Goal: Information Seeking & Learning: Learn about a topic

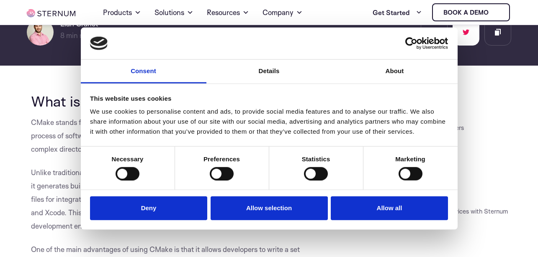
scroll to position [44, 0]
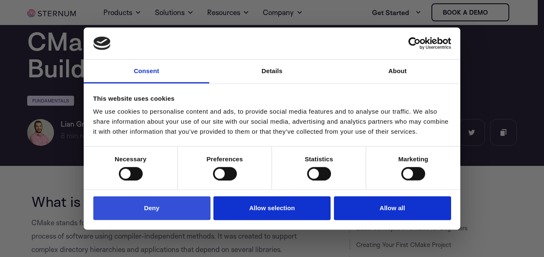
click at [140, 206] on button "Deny" at bounding box center [151, 209] width 117 height 24
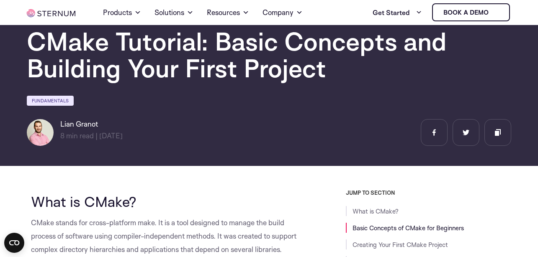
scroll to position [195, 0]
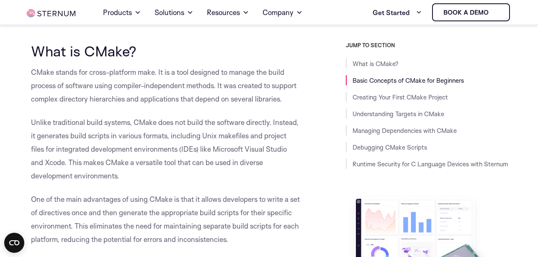
click at [73, 75] on p "CMake stands for cross-platform make. It is a tool designed to manage the build…" at bounding box center [165, 86] width 269 height 40
click at [105, 73] on p "CMake stands for cross-platform make. It is a tool designed to manage the build…" at bounding box center [165, 86] width 269 height 40
click at [47, 73] on p "CMake stands for cross-platform make. It is a tool designed to manage the build…" at bounding box center [165, 86] width 269 height 40
click at [56, 73] on p "CMake stands for cross-platform make. It is a tool designed to manage the build…" at bounding box center [165, 86] width 269 height 40
click at [74, 73] on p "CMake stands for cross-platform make. It is a tool designed to manage the build…" at bounding box center [165, 86] width 269 height 40
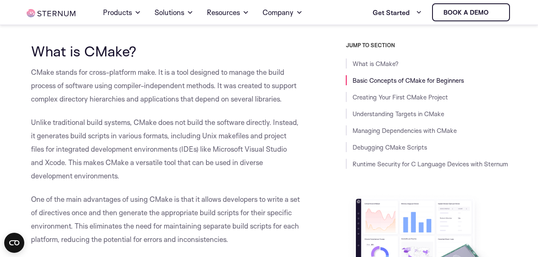
drag, startPoint x: 96, startPoint y: 73, endPoint x: 124, endPoint y: 74, distance: 28.5
click at [97, 73] on p "CMake stands for cross-platform make. It is a tool designed to manage the build…" at bounding box center [165, 86] width 269 height 40
click at [138, 74] on p "CMake stands for cross-platform make. It is a tool designed to manage the build…" at bounding box center [165, 86] width 269 height 40
click at [168, 74] on p "CMake stands for cross-platform make. It is a tool designed to manage the build…" at bounding box center [165, 86] width 269 height 40
click at [185, 74] on p "CMake stands for cross-platform make. It is a tool designed to manage the build…" at bounding box center [165, 86] width 269 height 40
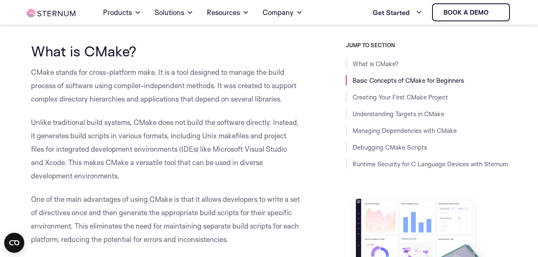
click at [214, 74] on p "CMake stands for cross-platform make. It is a tool designed to manage the build…" at bounding box center [165, 86] width 269 height 40
drag, startPoint x: 241, startPoint y: 76, endPoint x: 249, endPoint y: 77, distance: 7.2
click at [242, 76] on p "CMake stands for cross-platform make. It is a tool designed to manage the build…" at bounding box center [165, 86] width 269 height 40
drag, startPoint x: 266, startPoint y: 79, endPoint x: 487, endPoint y: 187, distance: 246.1
click at [270, 79] on p "CMake stands for cross-platform make. It is a tool designed to manage the build…" at bounding box center [165, 86] width 269 height 40
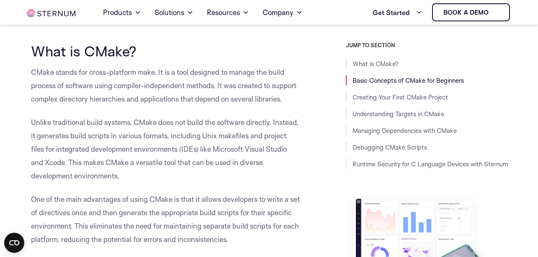
click at [67, 74] on p "CMake stands for cross-platform make. It is a tool designed to manage the build…" at bounding box center [165, 86] width 269 height 40
click at [133, 74] on p "CMake stands for cross-platform make. It is a tool designed to manage the build…" at bounding box center [165, 86] width 269 height 40
drag, startPoint x: 38, startPoint y: 74, endPoint x: 50, endPoint y: 74, distance: 11.3
click at [50, 74] on p "CMake stands for cross-platform make. It is a tool designed to manage the build…" at bounding box center [165, 86] width 269 height 40
click at [64, 75] on p "CMake stands for cross-platform make. It is a tool designed to manage the build…" at bounding box center [165, 86] width 269 height 40
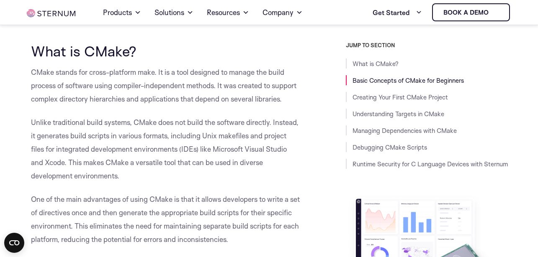
click at [78, 75] on p "CMake stands for cross-platform make. It is a tool designed to manage the build…" at bounding box center [165, 86] width 269 height 40
drag, startPoint x: 95, startPoint y: 72, endPoint x: 125, endPoint y: 72, distance: 29.7
click at [125, 72] on p "CMake stands for cross-platform make. It is a tool designed to manage the build…" at bounding box center [165, 86] width 269 height 40
click at [152, 72] on p "CMake stands for cross-platform make. It is a tool designed to manage the build…" at bounding box center [165, 86] width 269 height 40
click at [173, 72] on p "CMake stands for cross-platform make. It is a tool designed to manage the build…" at bounding box center [165, 86] width 269 height 40
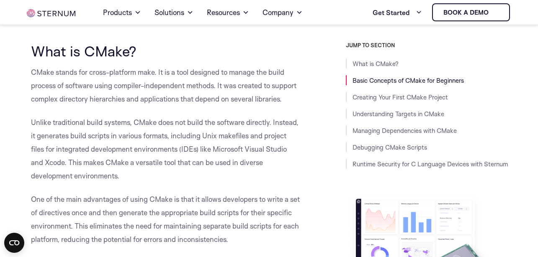
drag, startPoint x: 187, startPoint y: 74, endPoint x: 248, endPoint y: 74, distance: 61.1
click at [225, 74] on p "CMake stands for cross-platform make. It is a tool designed to manage the build…" at bounding box center [165, 86] width 269 height 40
drag, startPoint x: 248, startPoint y: 74, endPoint x: 277, endPoint y: 74, distance: 28.5
click at [248, 74] on p "CMake stands for cross-platform make. It is a tool designed to manage the build…" at bounding box center [165, 86] width 269 height 40
click at [277, 74] on p "CMake stands for cross-platform make. It is a tool designed to manage the build…" at bounding box center [165, 86] width 269 height 40
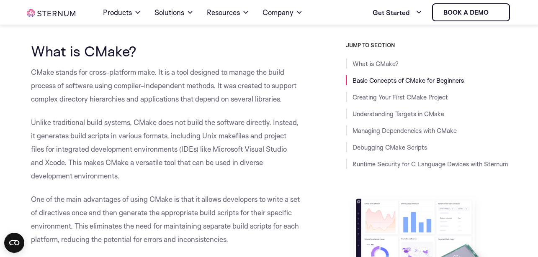
click at [40, 73] on p "CMake stands for cross-platform make. It is a tool designed to manage the build…" at bounding box center [165, 86] width 269 height 40
click at [67, 72] on p "CMake stands for cross-platform make. It is a tool designed to manage the build…" at bounding box center [165, 86] width 269 height 40
click at [88, 72] on p "CMake stands for cross-platform make. It is a tool designed to manage the build…" at bounding box center [165, 86] width 269 height 40
click at [101, 73] on p "CMake stands for cross-platform make. It is a tool designed to manage the build…" at bounding box center [165, 86] width 269 height 40
drag, startPoint x: 144, startPoint y: 73, endPoint x: 147, endPoint y: 67, distance: 6.7
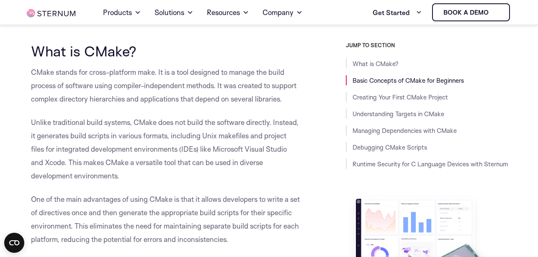
click at [145, 73] on p "CMake stands for cross-platform make. It is a tool designed to manage the build…" at bounding box center [165, 86] width 269 height 40
drag, startPoint x: 52, startPoint y: 74, endPoint x: 66, endPoint y: 74, distance: 13.8
click at [66, 74] on p "CMake stands for cross-platform make. It is a tool designed to manage the build…" at bounding box center [165, 86] width 269 height 40
click at [117, 73] on p "CMake stands for cross-platform make. It is a tool designed to manage the build…" at bounding box center [165, 86] width 269 height 40
drag, startPoint x: 216, startPoint y: 72, endPoint x: 210, endPoint y: 72, distance: 6.7
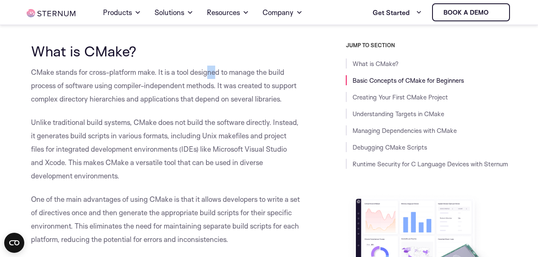
click at [210, 72] on p "CMake stands for cross-platform make. It is a tool designed to manage the build…" at bounding box center [165, 86] width 269 height 40
click at [92, 77] on p "CMake stands for cross-platform make. It is a tool designed to manage the build…" at bounding box center [165, 86] width 269 height 40
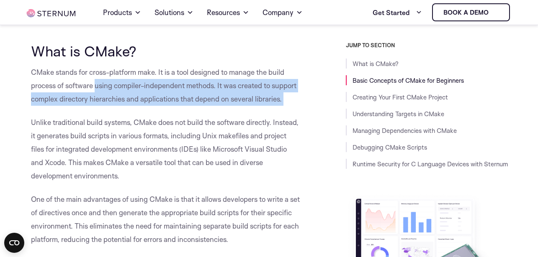
drag, startPoint x: 284, startPoint y: 105, endPoint x: 96, endPoint y: 80, distance: 189.5
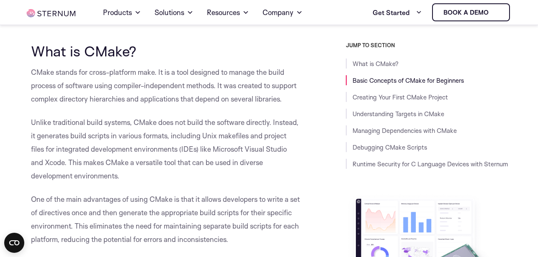
click at [274, 154] on p "Unlike traditional build systems, CMake does not build the software directly. I…" at bounding box center [165, 149] width 269 height 67
click at [284, 164] on p "Unlike traditional build systems, CMake does not build the software directly. I…" at bounding box center [165, 149] width 269 height 67
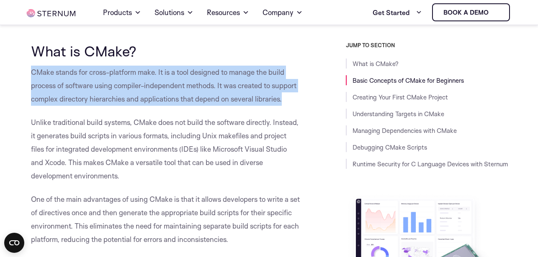
drag, startPoint x: 290, startPoint y: 101, endPoint x: 30, endPoint y: 75, distance: 261.5
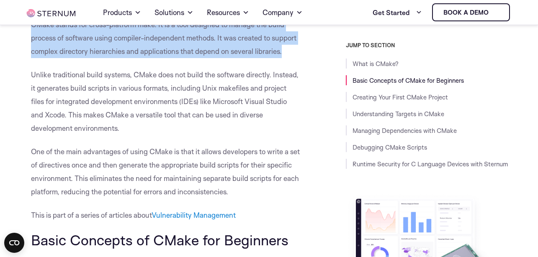
scroll to position [245, 0]
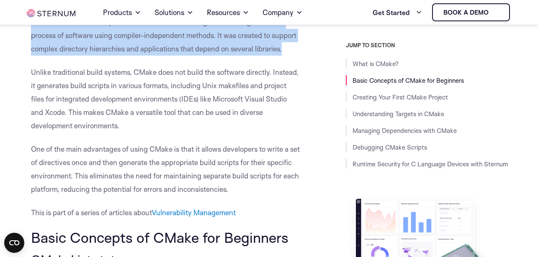
click at [203, 45] on p "CMake stands for cross-platform make. It is a tool designed to manage the build…" at bounding box center [165, 35] width 269 height 40
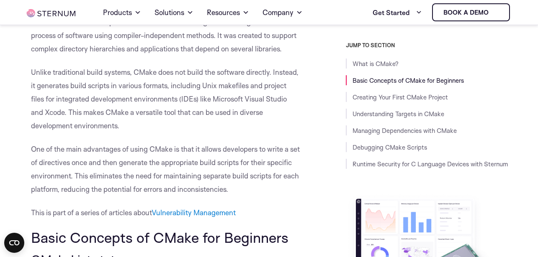
click at [100, 84] on p "Unlike traditional build systems, CMake does not build the software directly. I…" at bounding box center [165, 99] width 269 height 67
click at [161, 73] on p "Unlike traditional build systems, CMake does not build the software directly. I…" at bounding box center [165, 99] width 269 height 67
click at [200, 77] on p "Unlike traditional build systems, CMake does not build the software directly. I…" at bounding box center [165, 99] width 269 height 67
drag, startPoint x: 216, startPoint y: 78, endPoint x: 194, endPoint y: 77, distance: 22.6
click at [194, 77] on p "Unlike traditional build systems, CMake does not build the software directly. I…" at bounding box center [165, 99] width 269 height 67
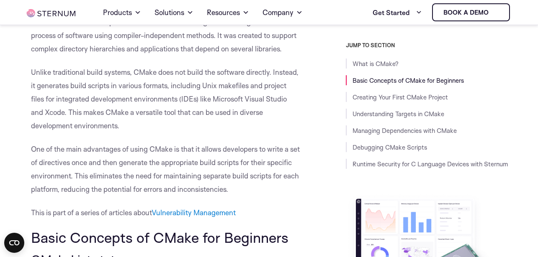
click at [62, 96] on p "Unlike traditional build systems, CMake does not build the software directly. I…" at bounding box center [165, 99] width 269 height 67
click at [112, 96] on p "Unlike traditional build systems, CMake does not build the software directly. I…" at bounding box center [165, 99] width 269 height 67
click at [140, 93] on p "Unlike traditional build systems, CMake does not build the software directly. I…" at bounding box center [165, 99] width 269 height 67
drag, startPoint x: 223, startPoint y: 92, endPoint x: 195, endPoint y: 88, distance: 27.5
click at [195, 88] on p "Unlike traditional build systems, CMake does not build the software directly. I…" at bounding box center [165, 99] width 269 height 67
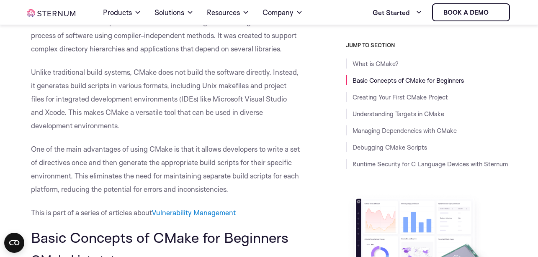
click at [90, 101] on p "Unlike traditional build systems, CMake does not build the software directly. I…" at bounding box center [165, 99] width 269 height 67
click at [107, 87] on p "Unlike traditional build systems, CMake does not build the software directly. I…" at bounding box center [165, 99] width 269 height 67
click at [146, 88] on p "Unlike traditional build systems, CMake does not build the software directly. I…" at bounding box center [165, 99] width 269 height 67
click at [197, 88] on p "Unlike traditional build systems, CMake does not build the software directly. I…" at bounding box center [165, 99] width 269 height 67
click at [237, 90] on p "Unlike traditional build systems, CMake does not build the software directly. I…" at bounding box center [165, 99] width 269 height 67
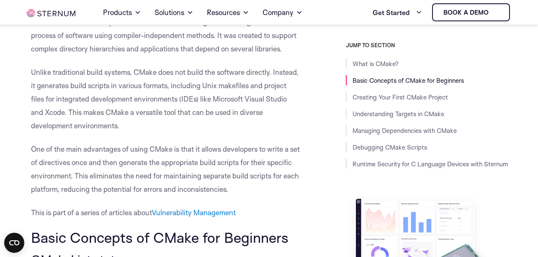
click at [167, 99] on p "Unlike traditional build systems, CMake does not build the software directly. I…" at bounding box center [165, 99] width 269 height 67
click at [106, 102] on p "Unlike traditional build systems, CMake does not build the software directly. I…" at bounding box center [165, 99] width 269 height 67
click at [190, 192] on p "One of the main advantages of using CMake is that it allows developers to write…" at bounding box center [165, 170] width 269 height 54
click at [202, 174] on p "One of the main advantages of using CMake is that it allows developers to write…" at bounding box center [165, 170] width 269 height 54
click at [119, 85] on p "Unlike traditional build systems, CMake does not build the software directly. I…" at bounding box center [165, 99] width 269 height 67
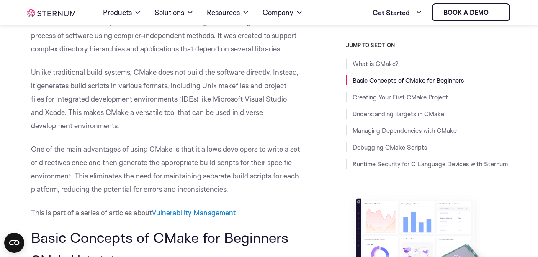
click at [166, 85] on p "Unlike traditional build systems, CMake does not build the software directly. I…" at bounding box center [165, 99] width 269 height 67
click at [85, 82] on p "Unlike traditional build systems, CMake does not build the software directly. I…" at bounding box center [165, 99] width 269 height 67
click at [154, 78] on p "Unlike traditional build systems, CMake does not build the software directly. I…" at bounding box center [165, 99] width 269 height 67
click at [218, 82] on p "Unlike traditional build systems, CMake does not build the software directly. I…" at bounding box center [165, 99] width 269 height 67
drag, startPoint x: 191, startPoint y: 105, endPoint x: 224, endPoint y: 100, distance: 33.0
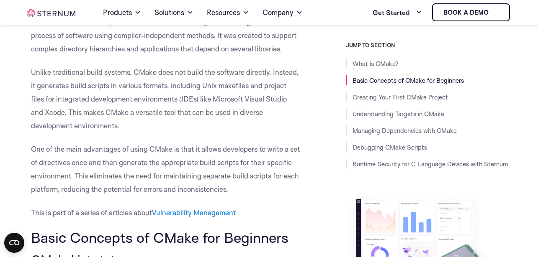
click at [191, 105] on p "Unlike traditional build systems, CMake does not build the software directly. I…" at bounding box center [165, 99] width 269 height 67
drag, startPoint x: 225, startPoint y: 100, endPoint x: 213, endPoint y: 97, distance: 12.3
click at [213, 97] on p "Unlike traditional build systems, CMake does not build the software directly. I…" at bounding box center [165, 99] width 269 height 67
click at [72, 112] on p "Unlike traditional build systems, CMake does not build the software directly. I…" at bounding box center [165, 99] width 269 height 67
click at [113, 112] on p "Unlike traditional build systems, CMake does not build the software directly. I…" at bounding box center [165, 99] width 269 height 67
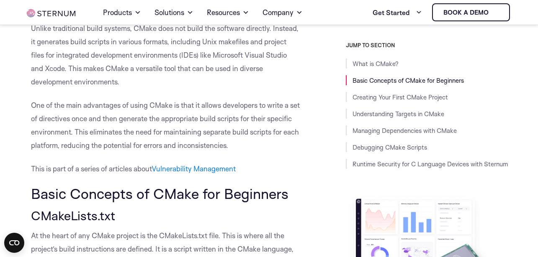
scroll to position [295, 0]
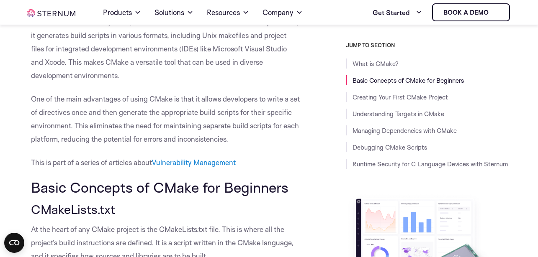
click at [78, 102] on p "One of the main advantages of using CMake is that it allows developers to write…" at bounding box center [165, 119] width 269 height 54
click at [147, 101] on p "One of the main advantages of using CMake is that it allows developers to write…" at bounding box center [165, 119] width 269 height 54
drag, startPoint x: 203, startPoint y: 99, endPoint x: 195, endPoint y: 98, distance: 7.2
click at [195, 98] on p "One of the main advantages of using CMake is that it allows developers to write…" at bounding box center [165, 119] width 269 height 54
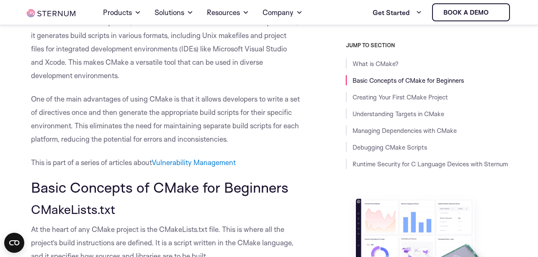
click at [195, 102] on p "One of the main advantages of using CMake is that it allows developers to write…" at bounding box center [165, 119] width 269 height 54
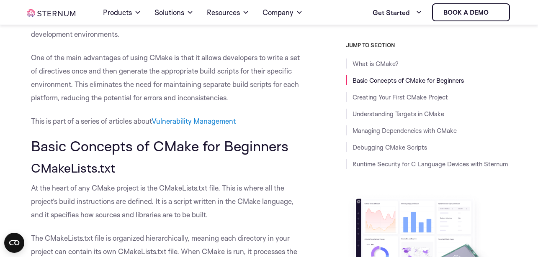
scroll to position [346, 0]
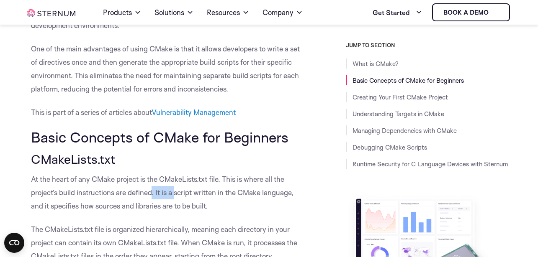
drag, startPoint x: 176, startPoint y: 191, endPoint x: 152, endPoint y: 189, distance: 23.5
click at [152, 189] on p "At the heart of any CMake project is the CMakeLists.txt file. This is where all…" at bounding box center [165, 193] width 269 height 40
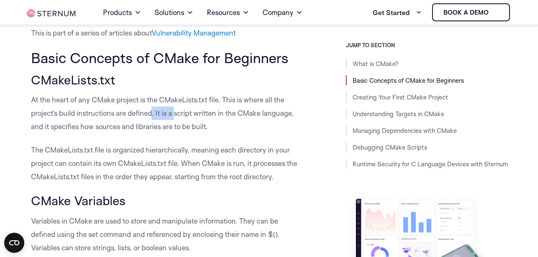
scroll to position [446, 0]
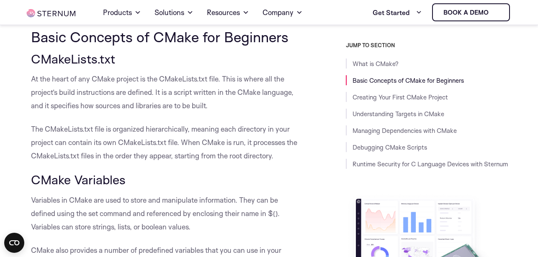
drag, startPoint x: 185, startPoint y: 156, endPoint x: 185, endPoint y: 161, distance: 5.1
click at [185, 157] on p "The CMakeLists.txt file is organized hierarchically, meaning each directory in …" at bounding box center [165, 143] width 269 height 40
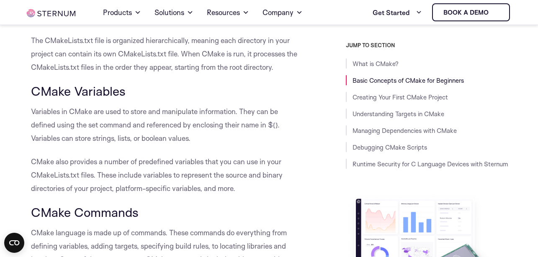
scroll to position [546, 0]
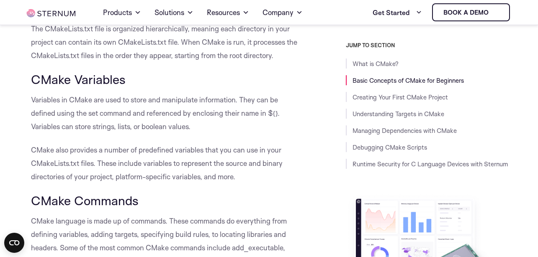
click at [141, 165] on p "CMake also provides a number of predefined variables that you can use in your C…" at bounding box center [165, 164] width 269 height 40
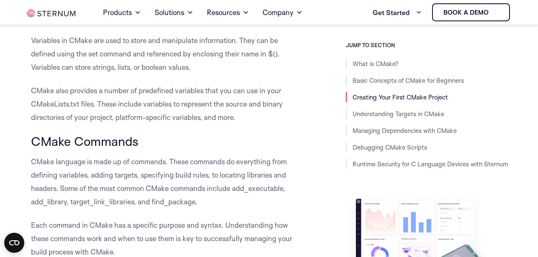
scroll to position [647, 0]
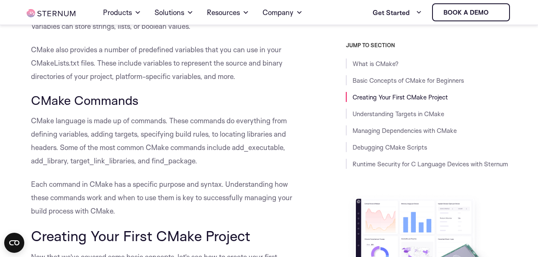
click at [134, 144] on p "CMake language is made up of commands. These commands do everything from defini…" at bounding box center [165, 141] width 269 height 54
drag, startPoint x: 177, startPoint y: 149, endPoint x: 155, endPoint y: 172, distance: 31.4
click at [177, 149] on p "CMake language is made up of commands. These commands do everything from defini…" at bounding box center [165, 141] width 269 height 54
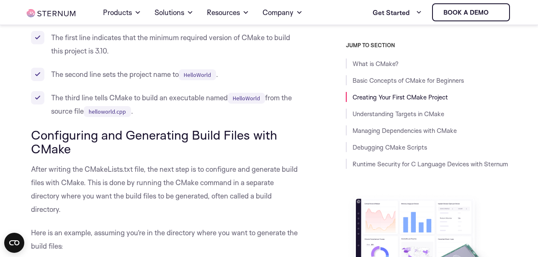
scroll to position [1249, 0]
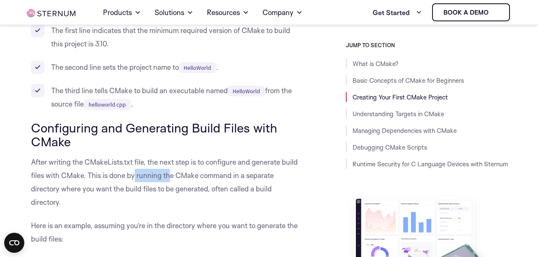
drag, startPoint x: 179, startPoint y: 178, endPoint x: 156, endPoint y: 177, distance: 23.0
click at [152, 177] on p "After writing the CMakeLists.txt file, the next step is to configure and genera…" at bounding box center [165, 183] width 269 height 54
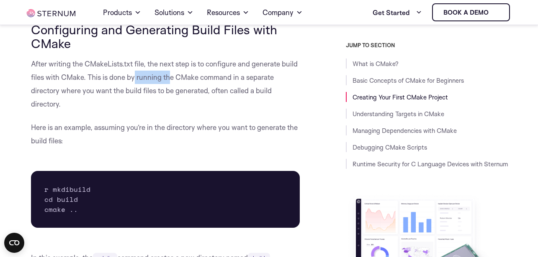
scroll to position [1350, 0]
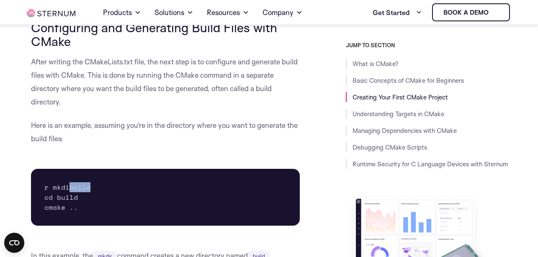
drag, startPoint x: 69, startPoint y: 189, endPoint x: 76, endPoint y: 188, distance: 6.7
click at [69, 188] on pre "r mkdibuild cd build cmake .." at bounding box center [165, 197] width 269 height 57
click at [263, 126] on p "Here is an example, assuming you’re in the directory where you want to generate…" at bounding box center [165, 132] width 269 height 27
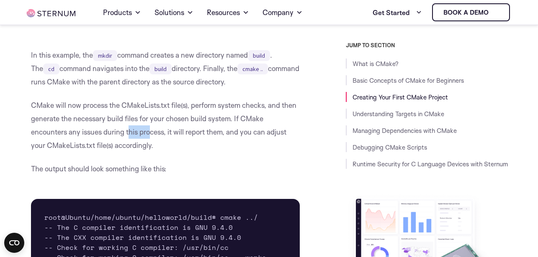
drag, startPoint x: 127, startPoint y: 136, endPoint x: 177, endPoint y: 161, distance: 55.9
click at [127, 136] on p "CMake will now process the CMakeLists.txt file(s), perform system checks, and t…" at bounding box center [165, 126] width 269 height 54
click at [228, 132] on p "CMake will now process the CMakeLists.txt file(s), perform system checks, and t…" at bounding box center [165, 126] width 269 height 54
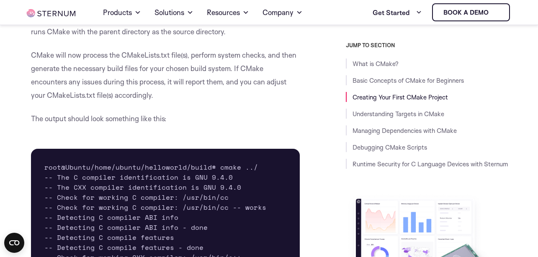
scroll to position [1701, 0]
